Goal: Information Seeking & Learning: Find contact information

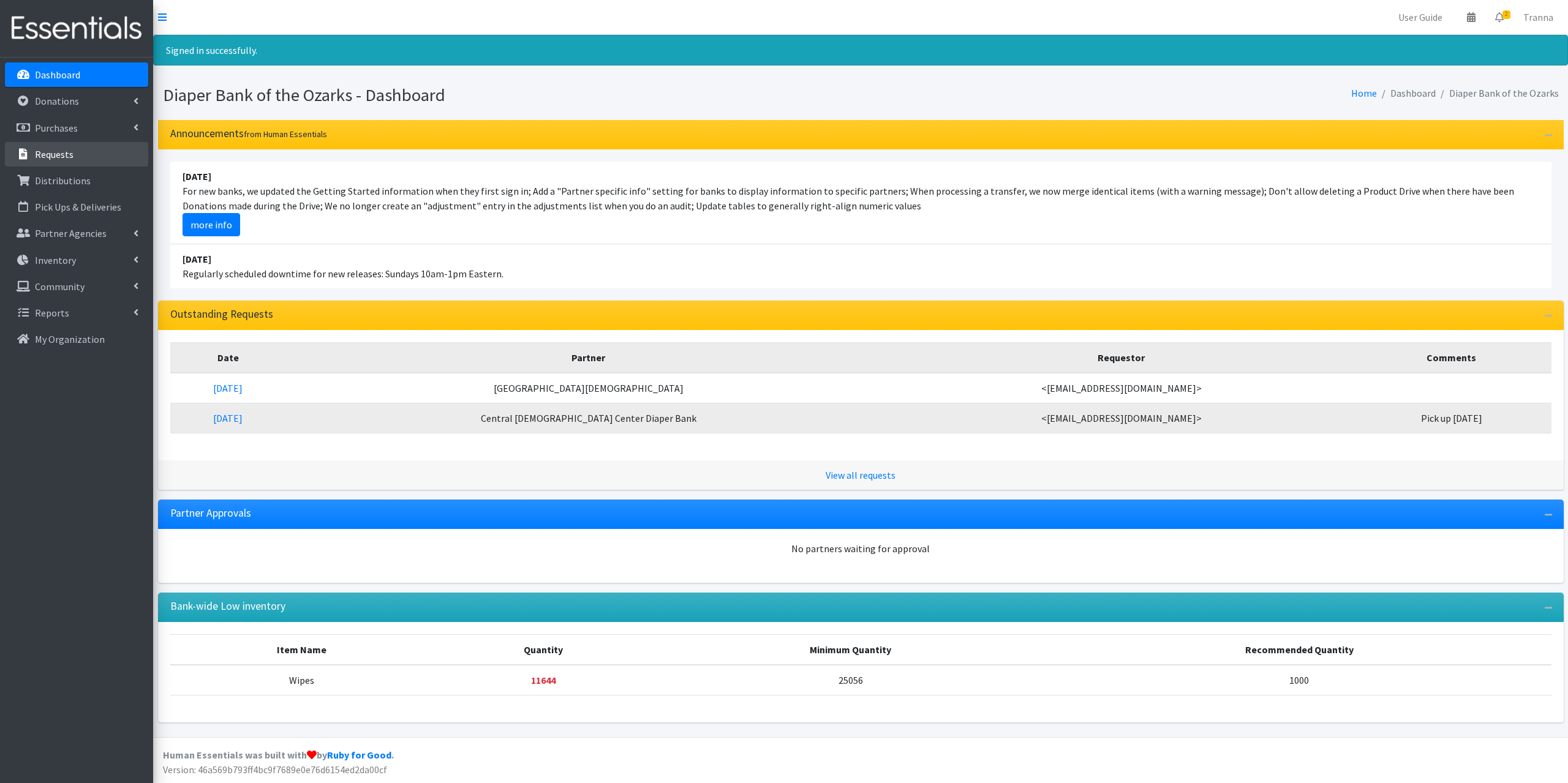
click at [58, 161] on link "Requests" at bounding box center [77, 155] width 143 height 25
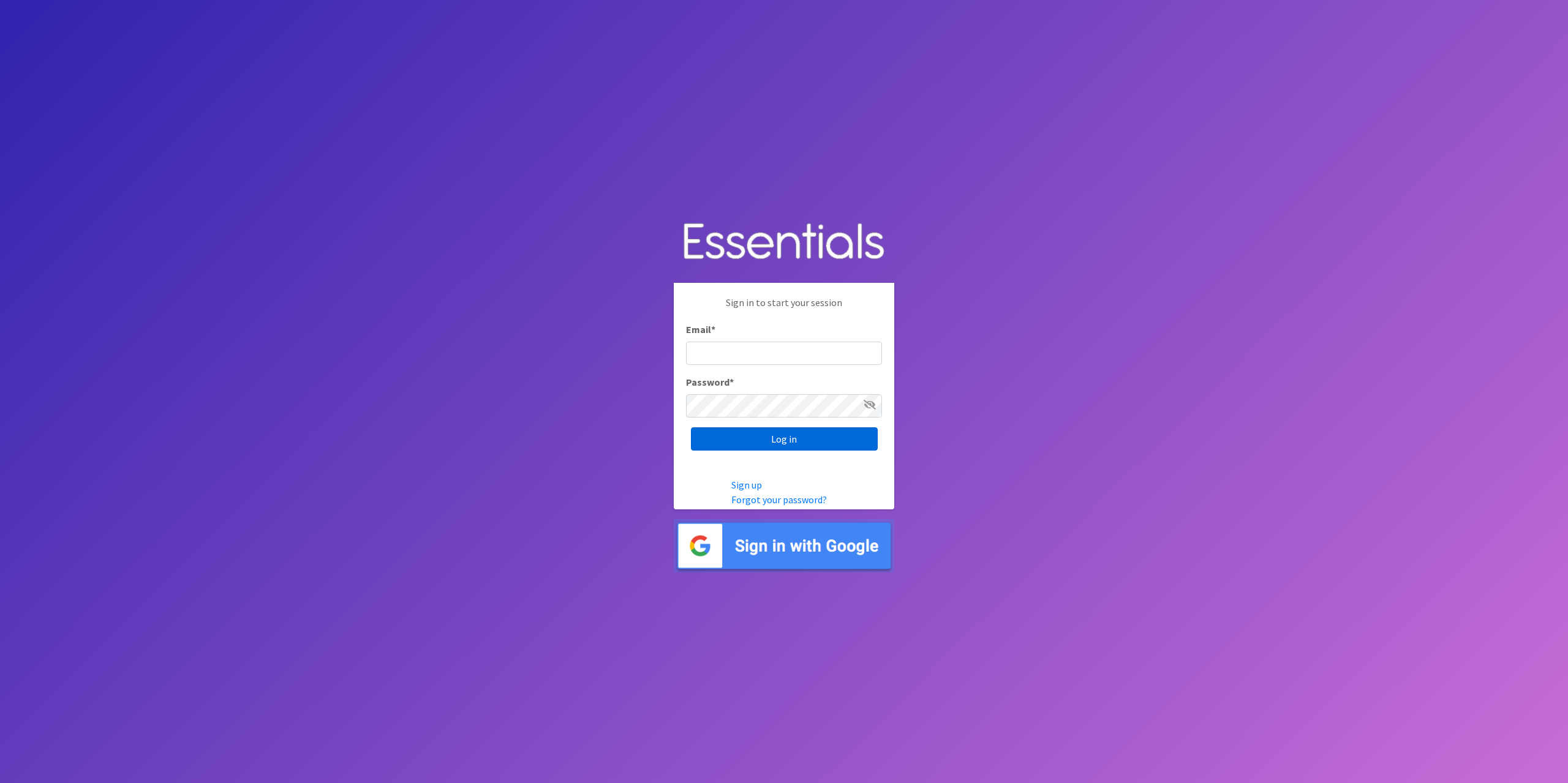
type input "tshaughnessy@ccozarks.org"
click at [795, 438] on input "Log in" at bounding box center [784, 439] width 187 height 23
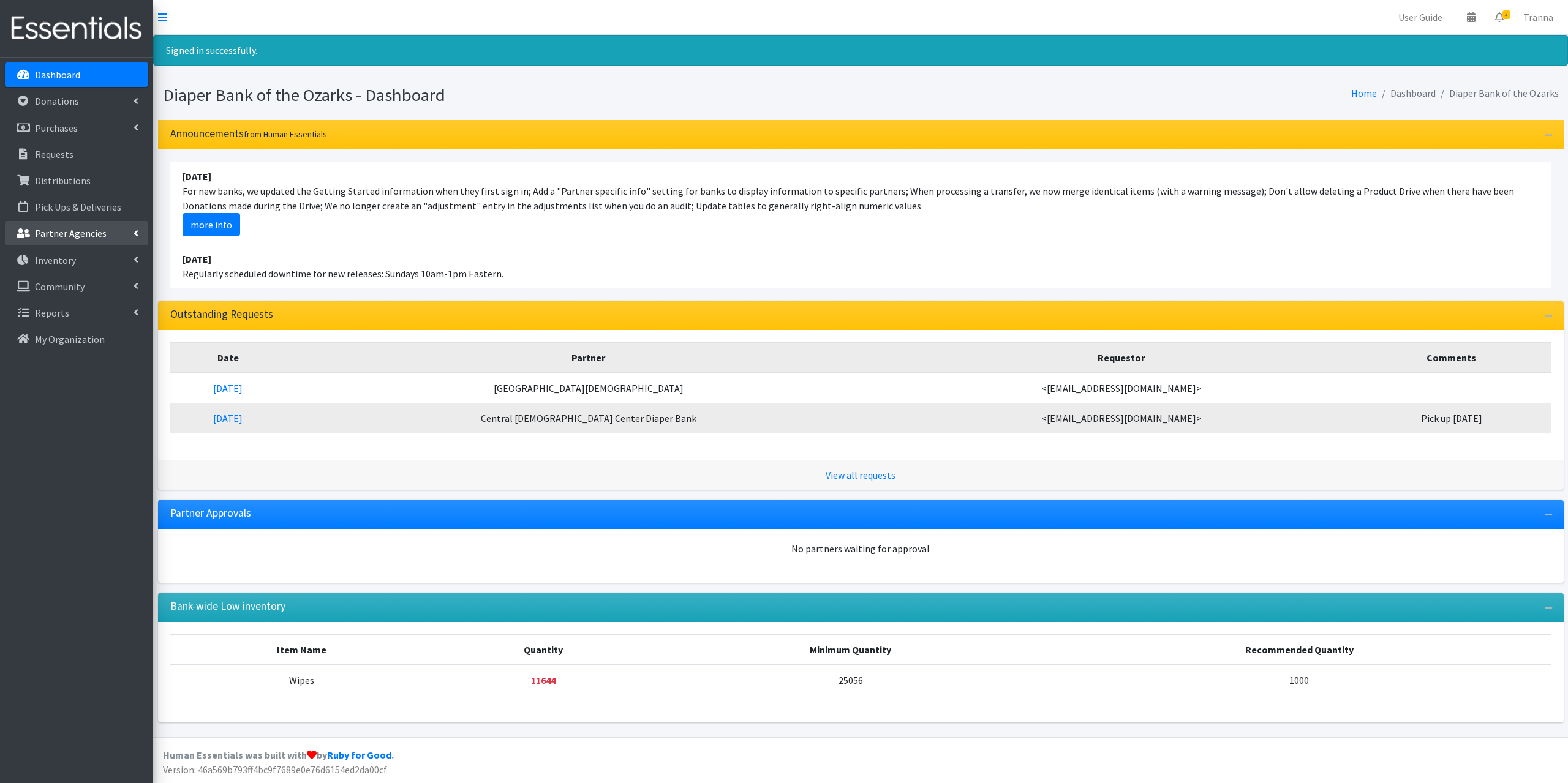
click at [65, 226] on link "Partner Agencies" at bounding box center [77, 234] width 143 height 25
click at [61, 264] on link "All Partners" at bounding box center [77, 260] width 143 height 25
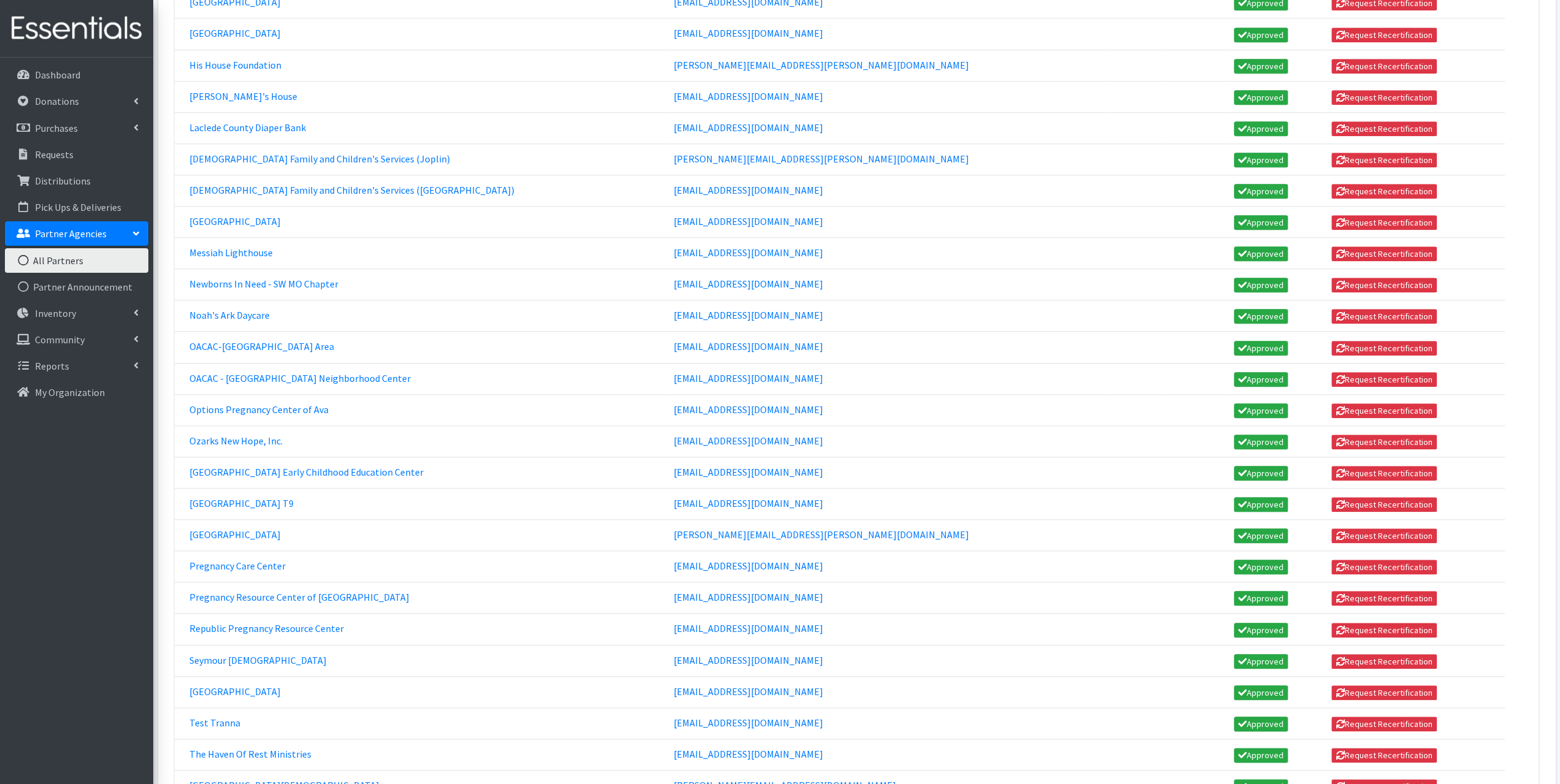
scroll to position [846, 0]
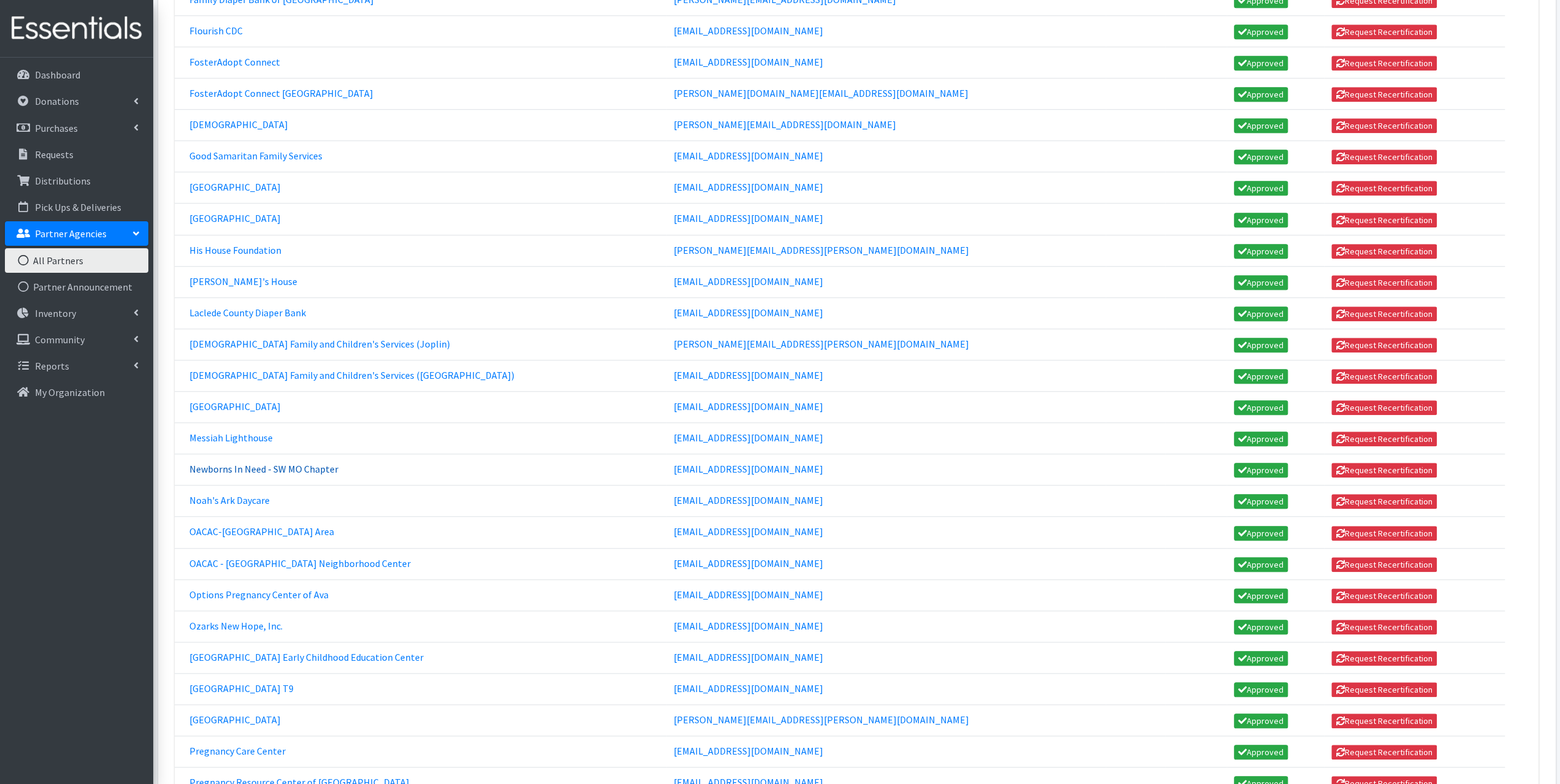
click at [271, 463] on link "Newborns In Need - SW MO Chapter" at bounding box center [264, 469] width 149 height 12
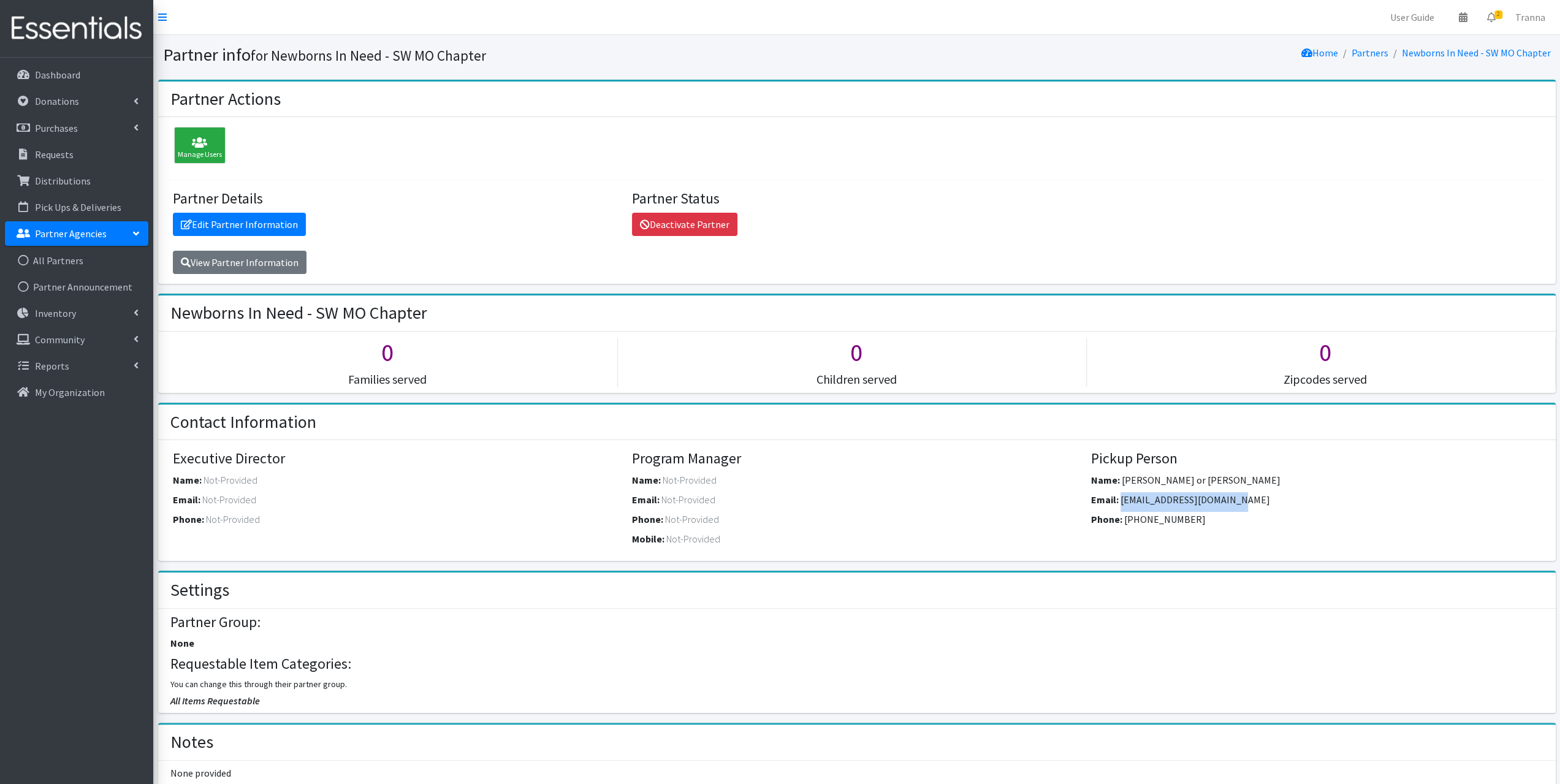
drag, startPoint x: 1226, startPoint y: 492, endPoint x: 1121, endPoint y: 505, distance: 105.8
click at [1121, 505] on div "Email: shullski@centurylink.net" at bounding box center [1316, 502] width 450 height 20
copy span "[EMAIL_ADDRESS][DOMAIN_NAME]"
